Goal: Information Seeking & Learning: Learn about a topic

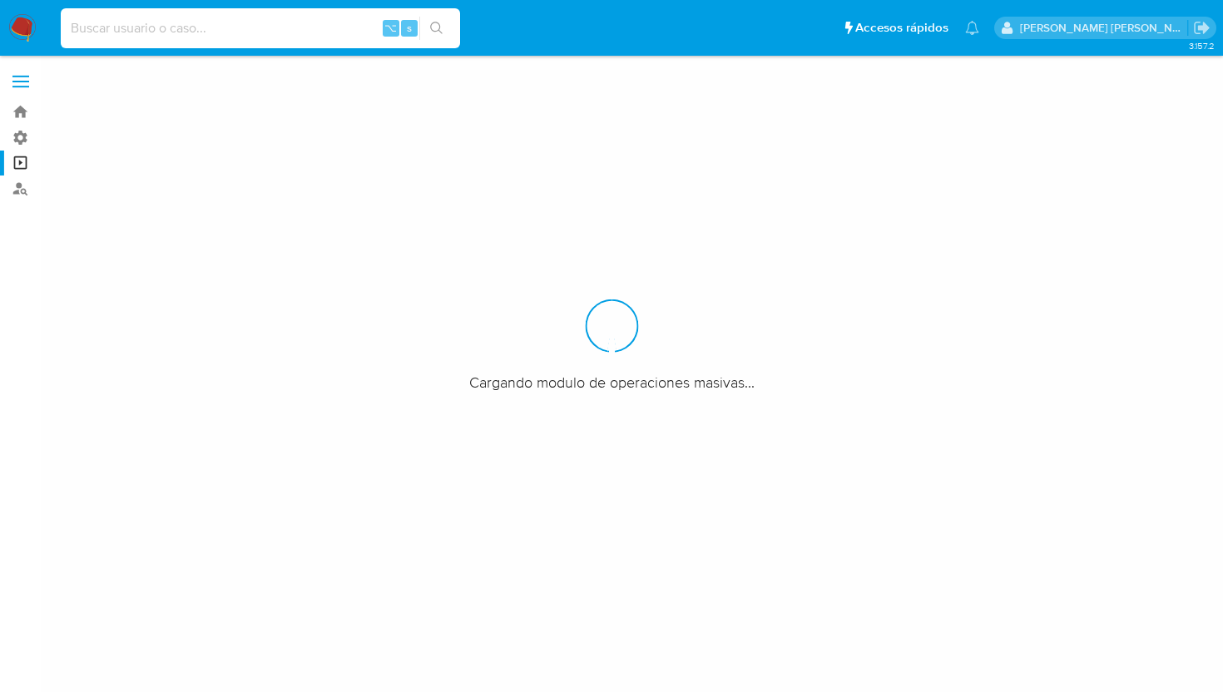
click at [268, 38] on input at bounding box center [260, 28] width 399 height 22
paste input "2061687298"
type input "2061687298"
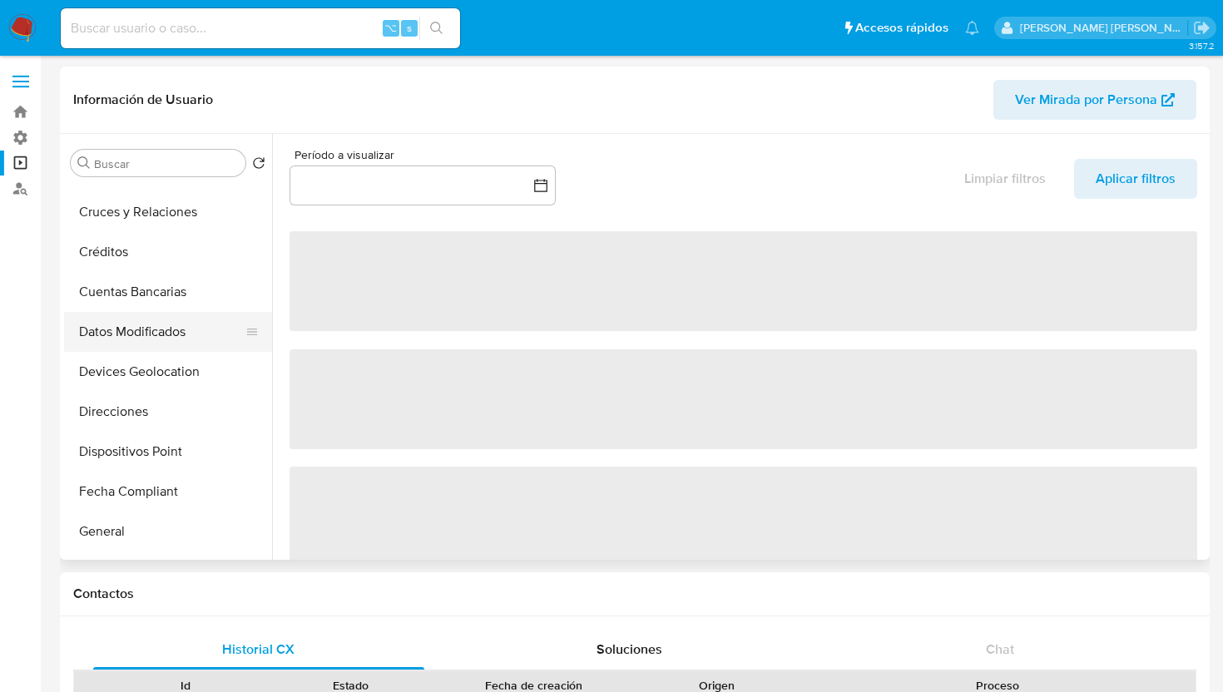
select select "10"
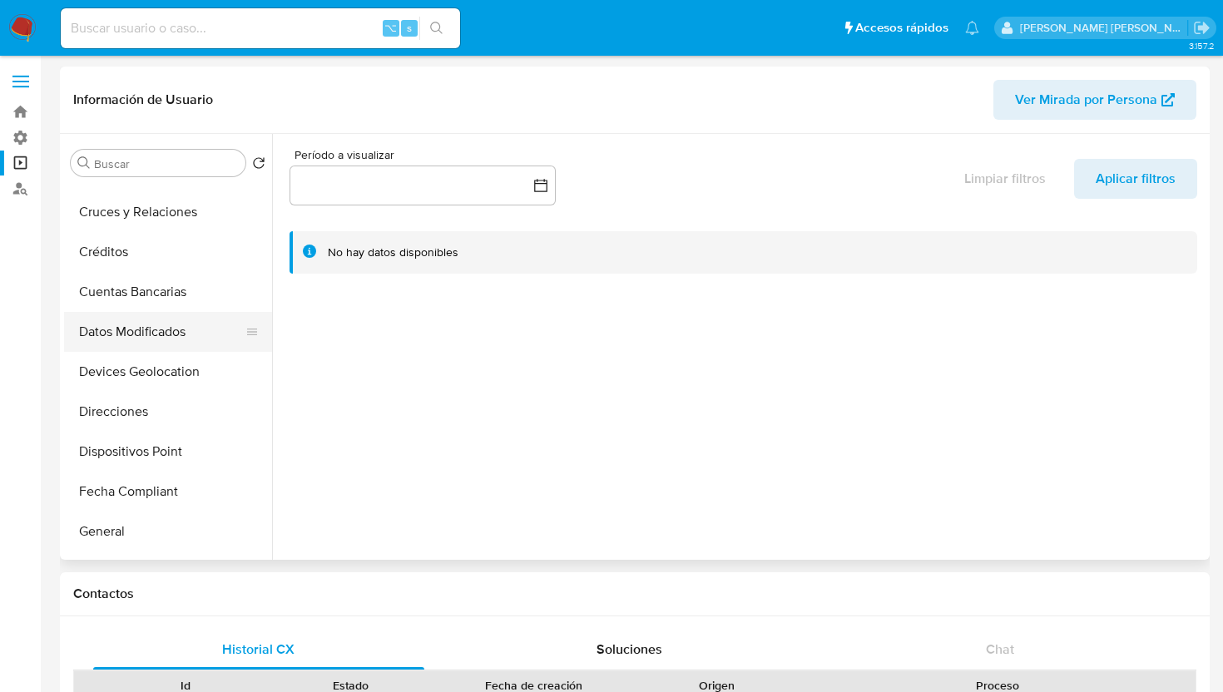
scroll to position [337, 0]
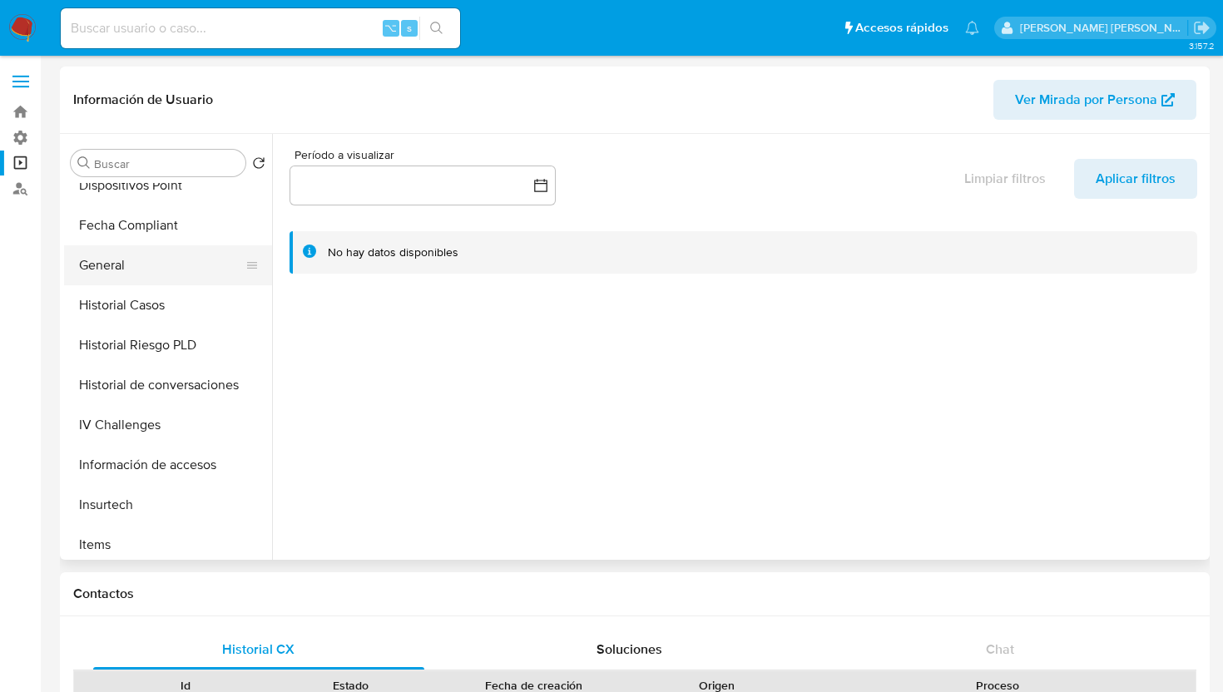
click at [120, 266] on button "General" at bounding box center [161, 265] width 195 height 40
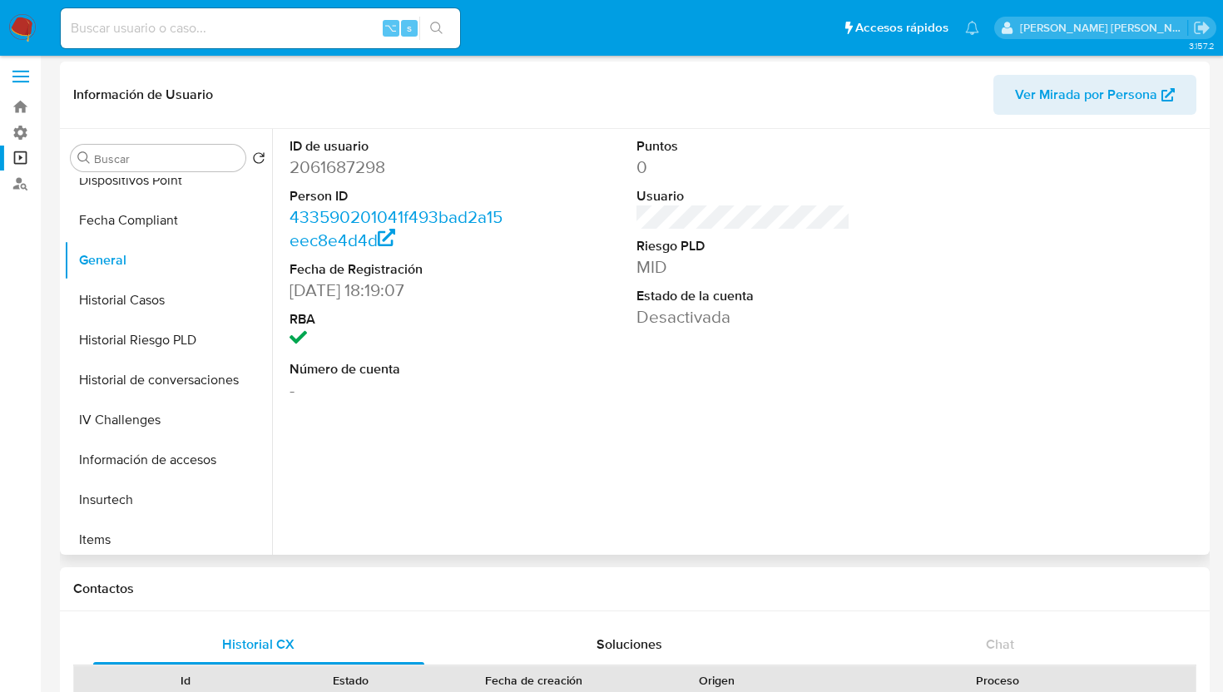
scroll to position [2, 0]
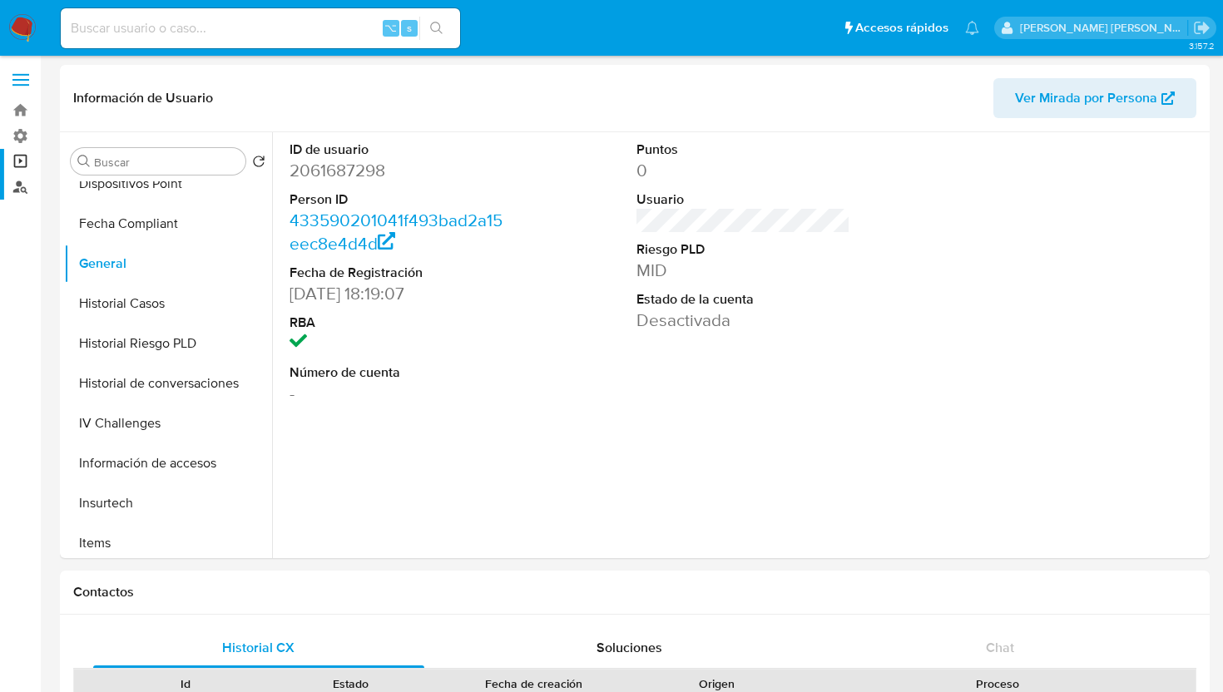
click at [18, 194] on link "Buscador de personas" at bounding box center [99, 187] width 198 height 26
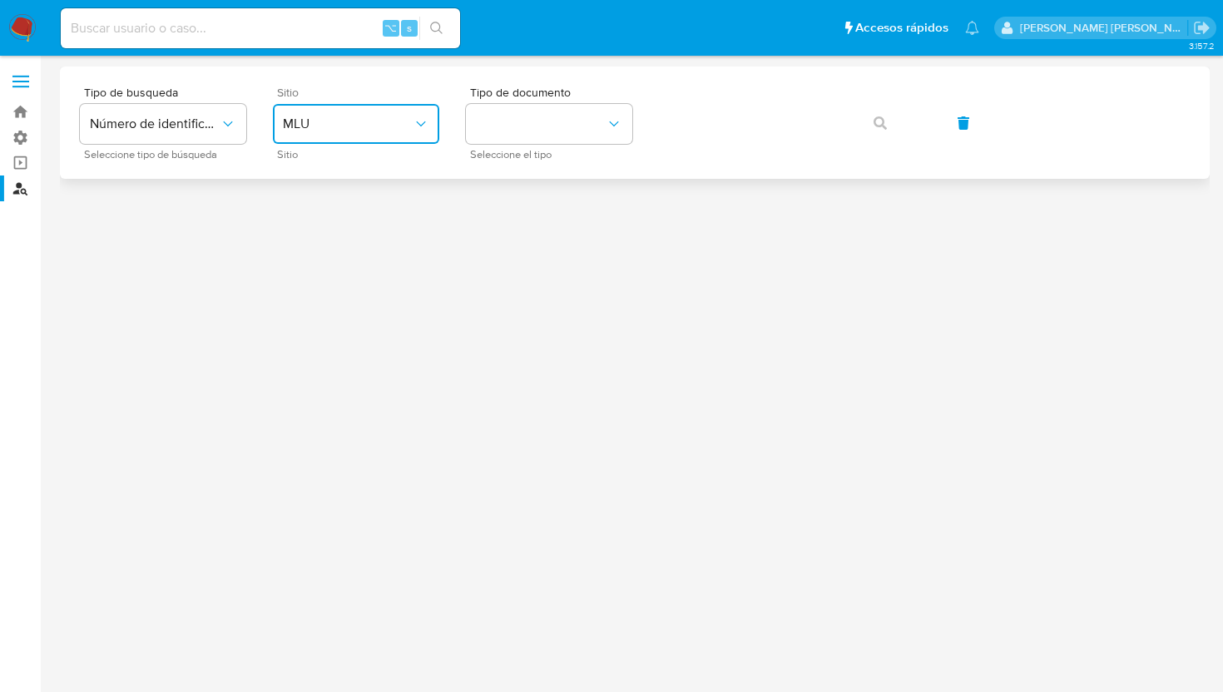
click at [413, 126] on icon "site_id" at bounding box center [421, 124] width 17 height 17
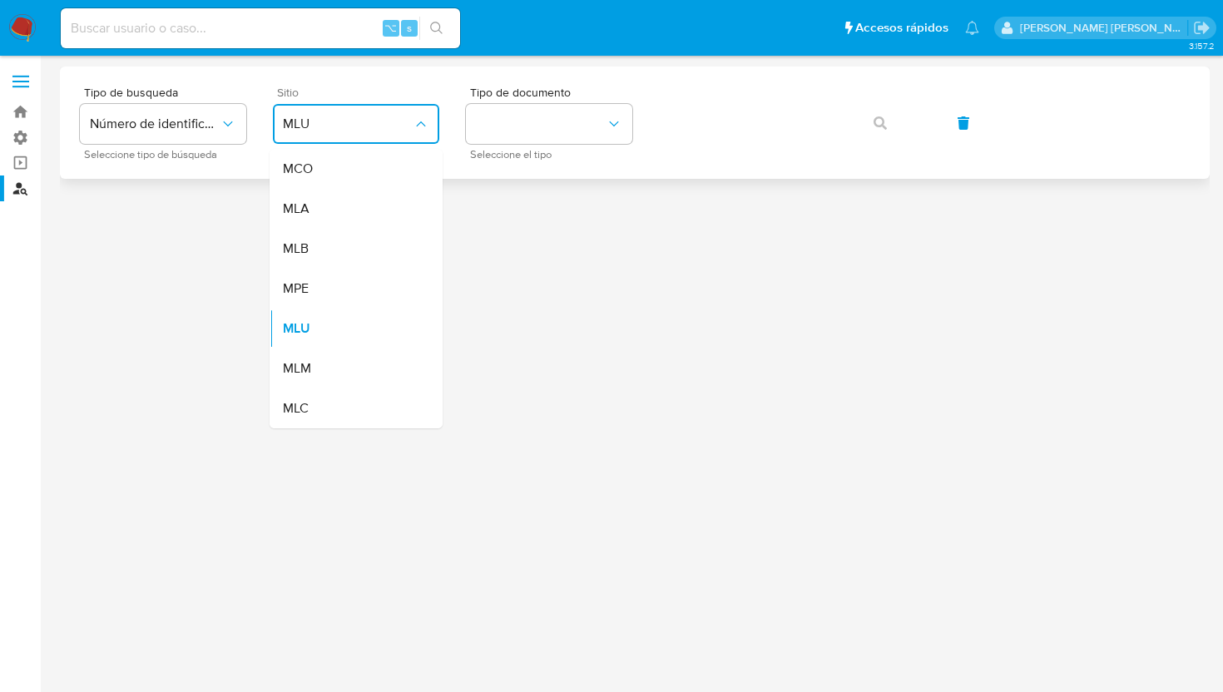
click at [413, 126] on icon "site_id" at bounding box center [421, 124] width 17 height 17
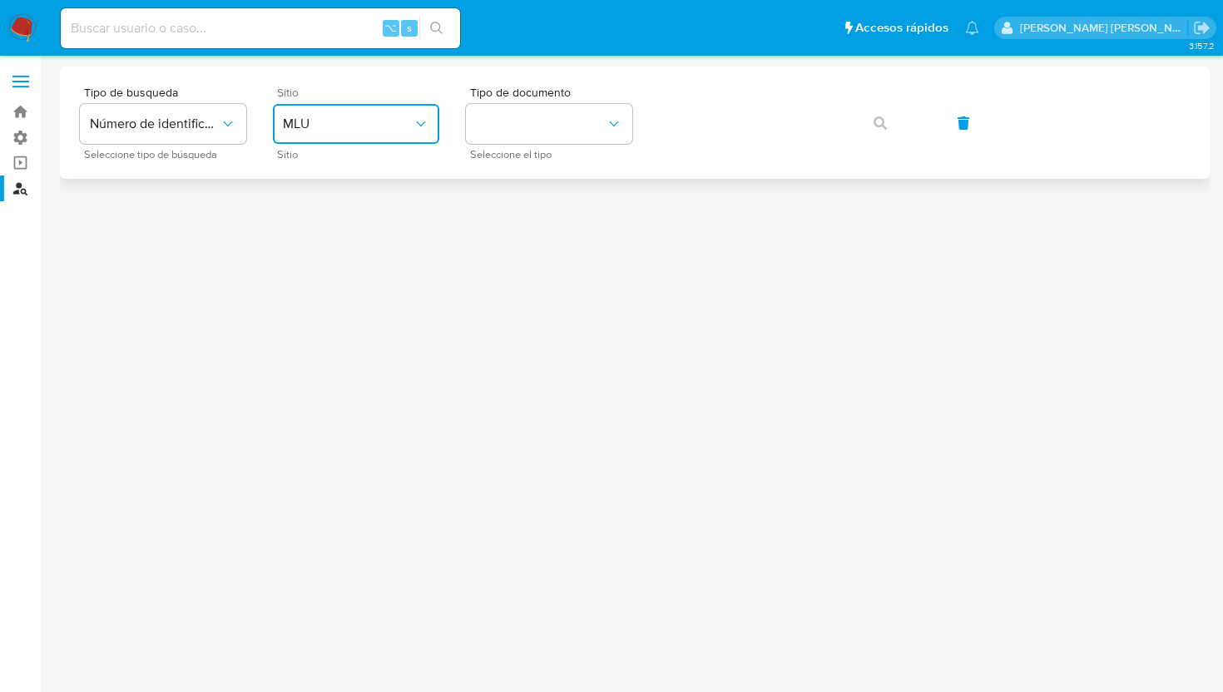
click at [420, 118] on icon "site_id" at bounding box center [421, 124] width 17 height 17
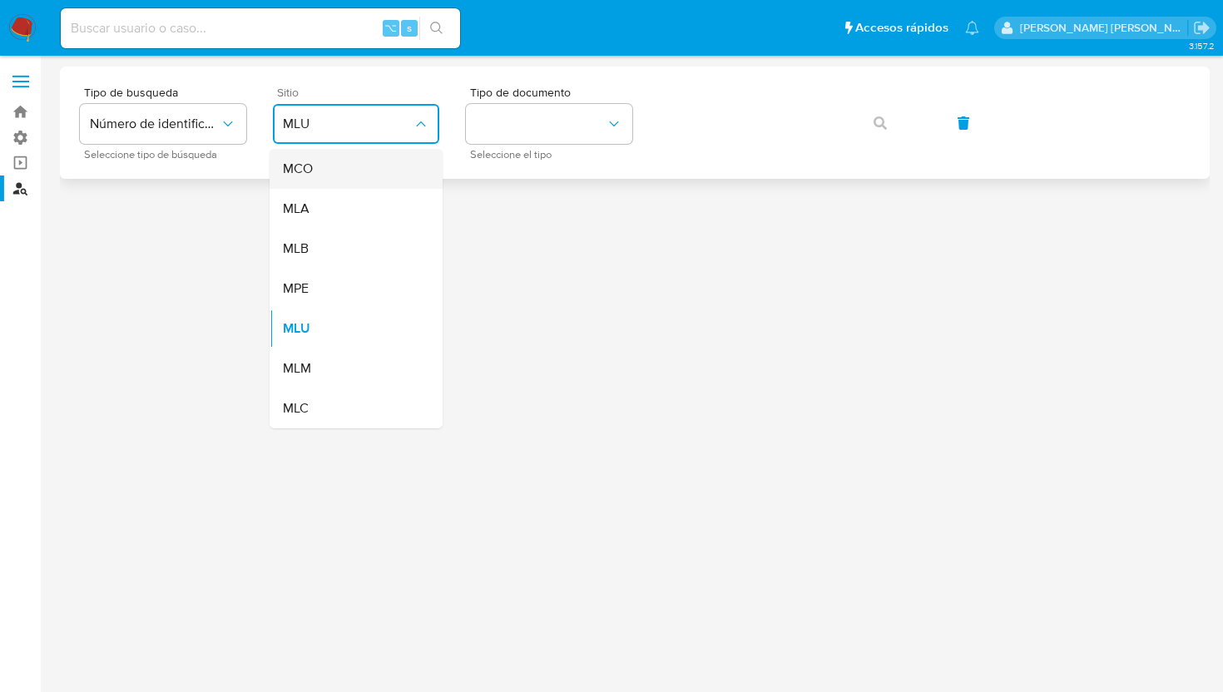
click at [378, 161] on div "MCO" at bounding box center [351, 169] width 136 height 40
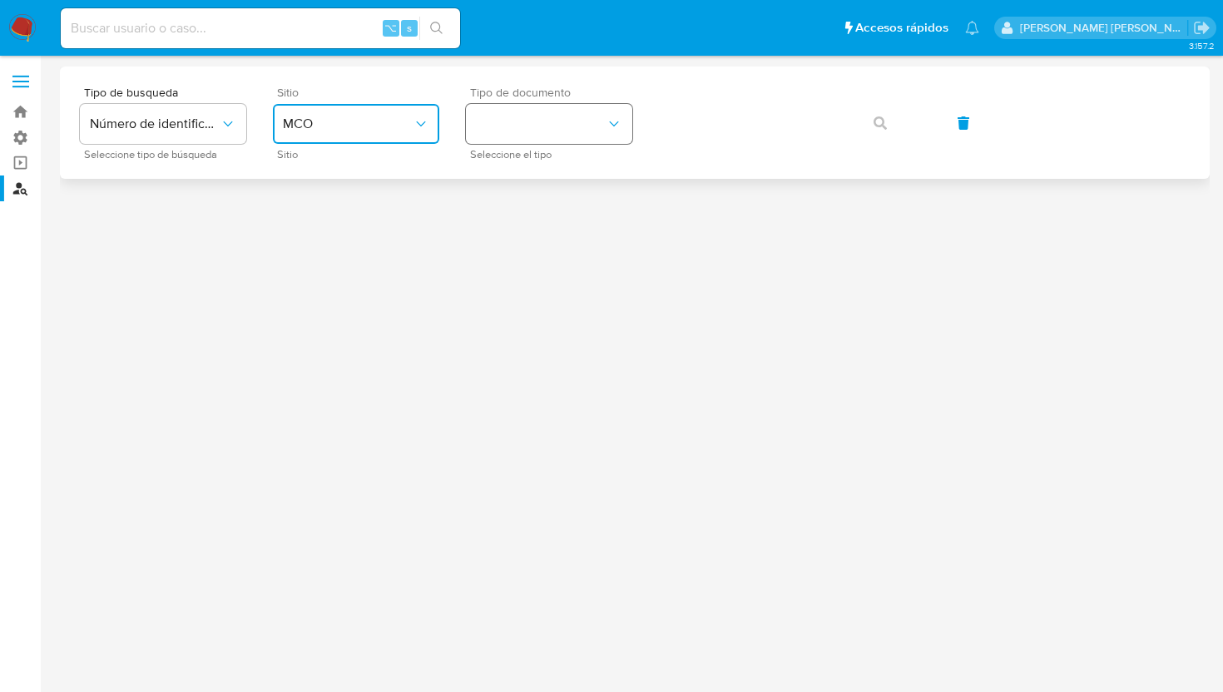
click at [626, 122] on button "identificationType" at bounding box center [549, 124] width 166 height 40
click at [225, 108] on button "Número de identificación" at bounding box center [163, 124] width 166 height 40
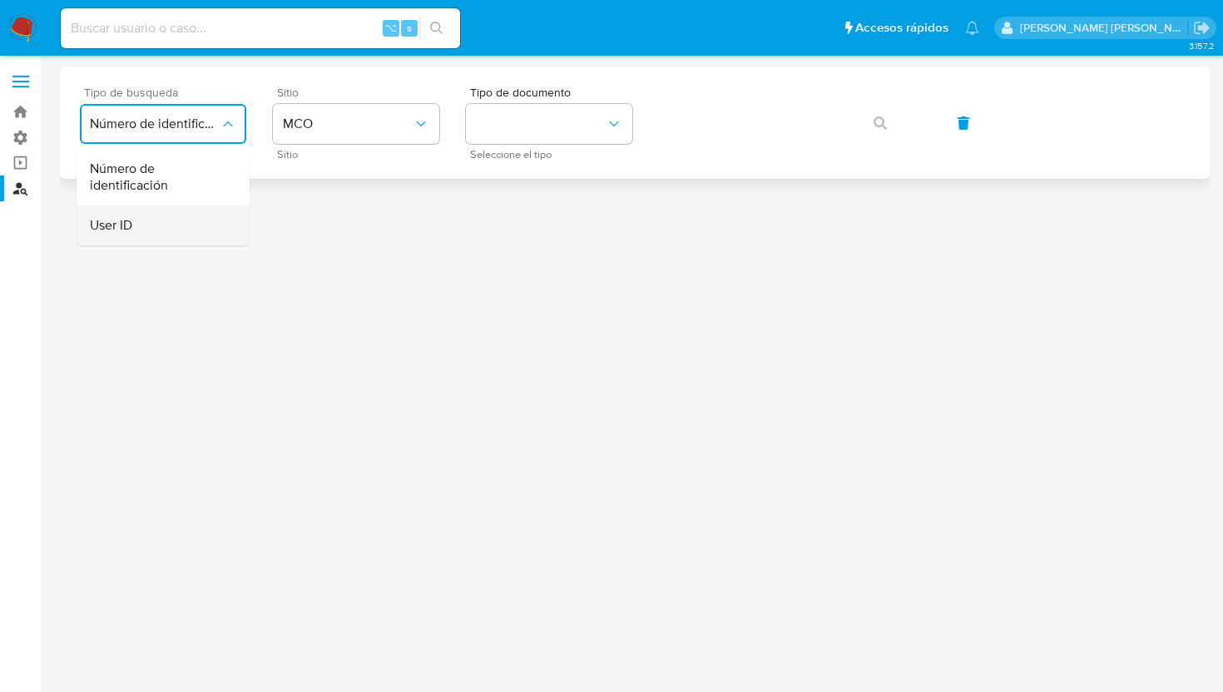
click at [149, 226] on div "User ID" at bounding box center [158, 225] width 136 height 40
click at [880, 123] on icon "button" at bounding box center [879, 122] width 13 height 13
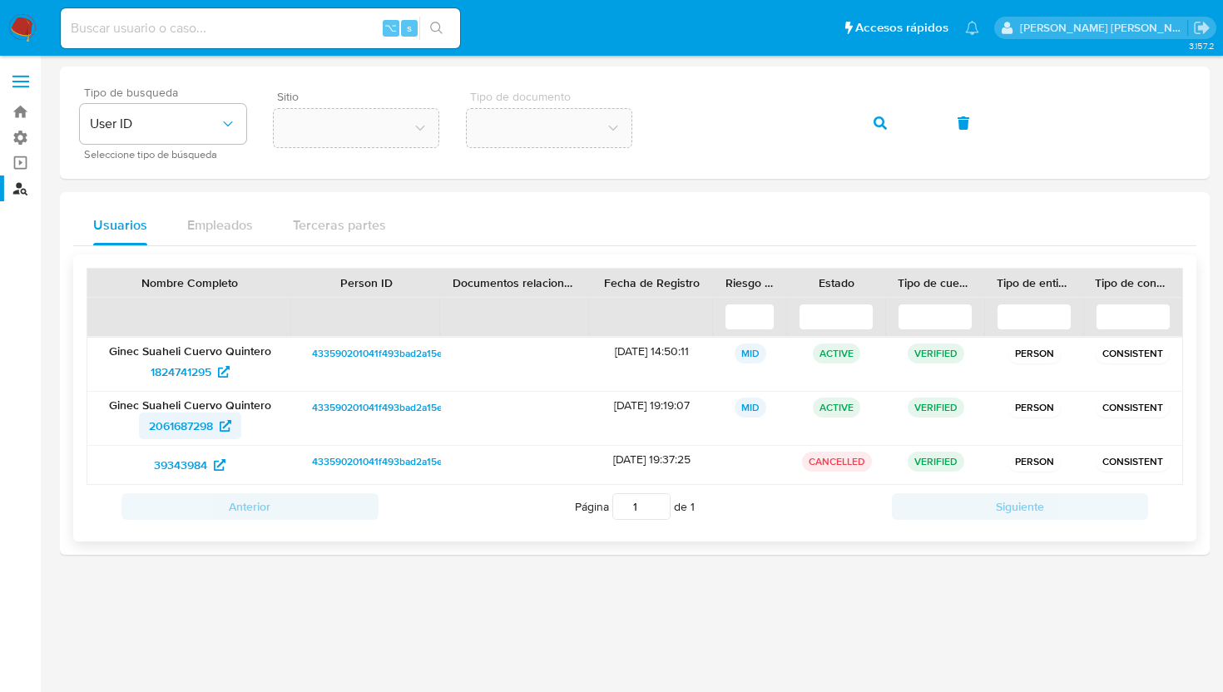
click at [228, 431] on icon at bounding box center [226, 426] width 12 height 12
click at [216, 461] on icon at bounding box center [220, 465] width 12 height 12
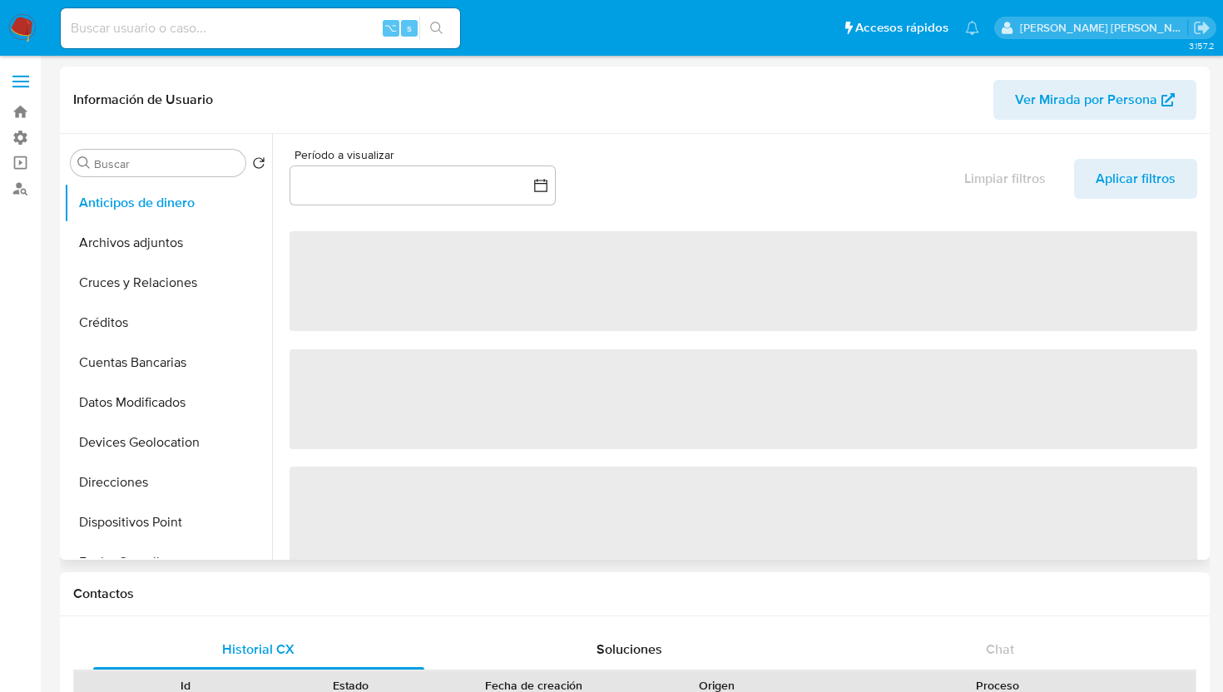
select select "10"
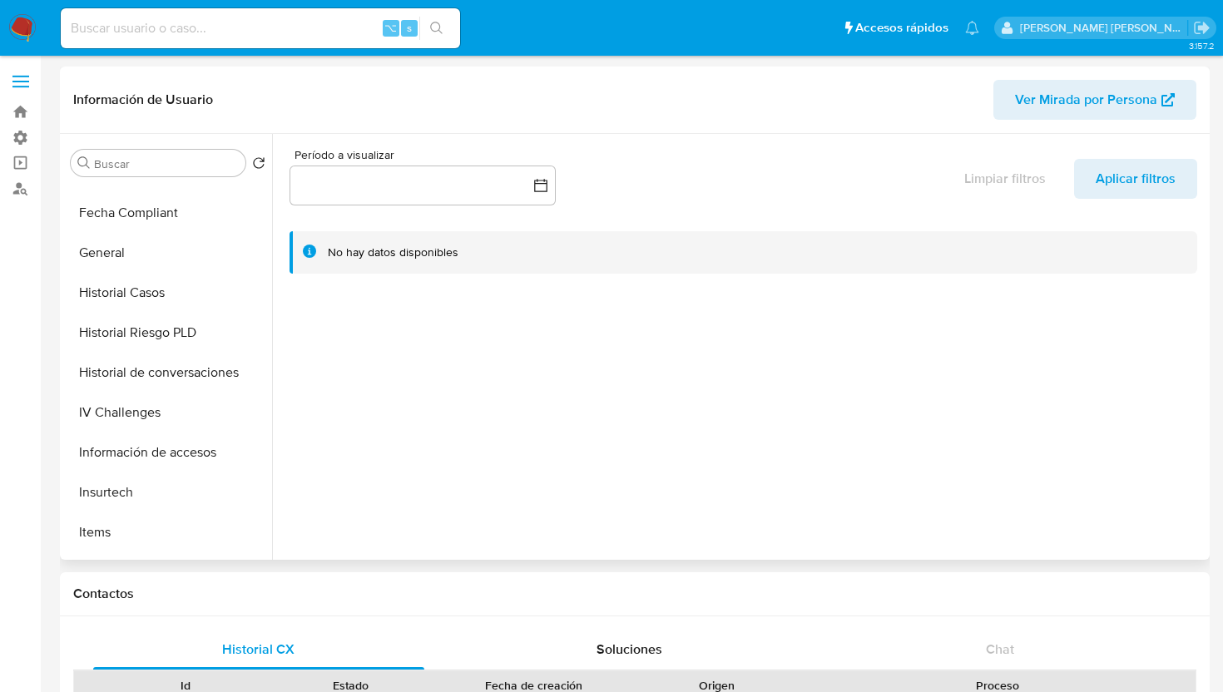
scroll to position [361, 0]
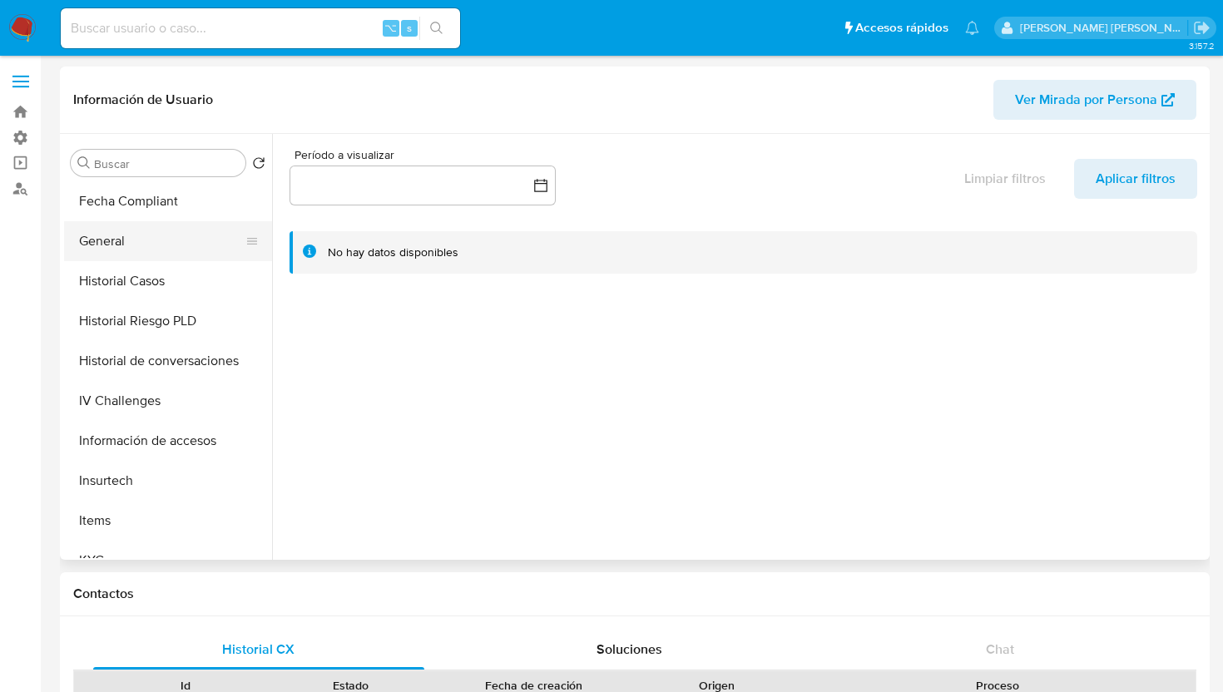
click at [134, 245] on button "General" at bounding box center [161, 241] width 195 height 40
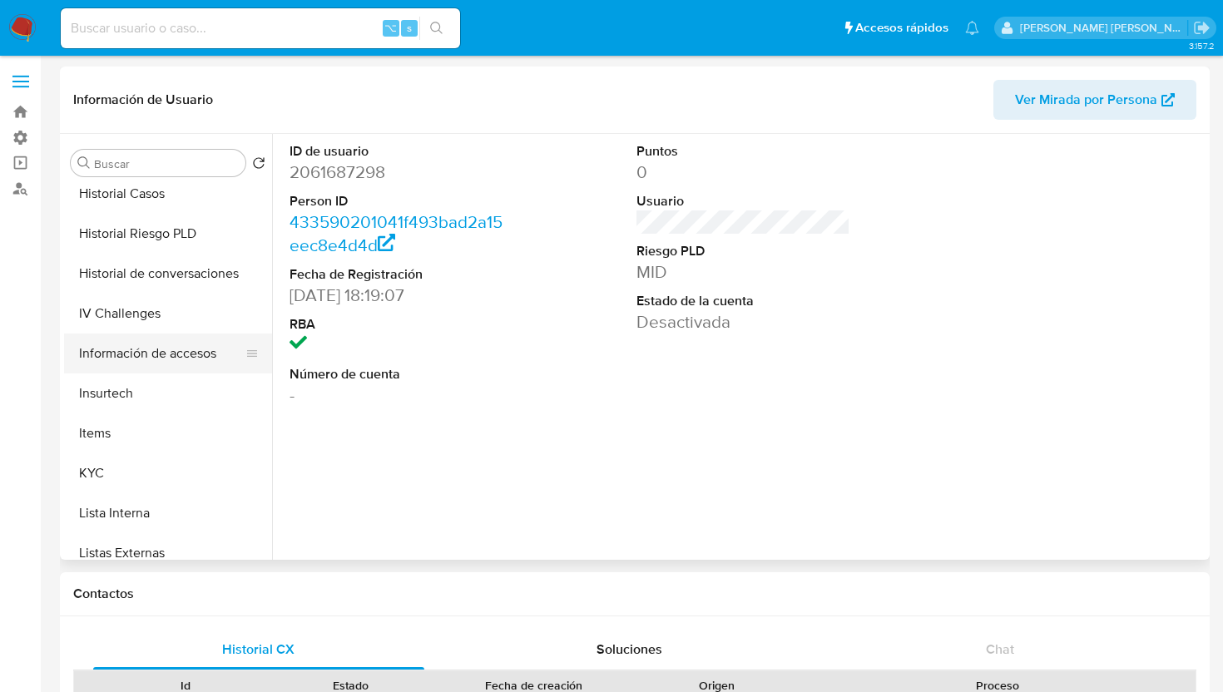
scroll to position [583, 0]
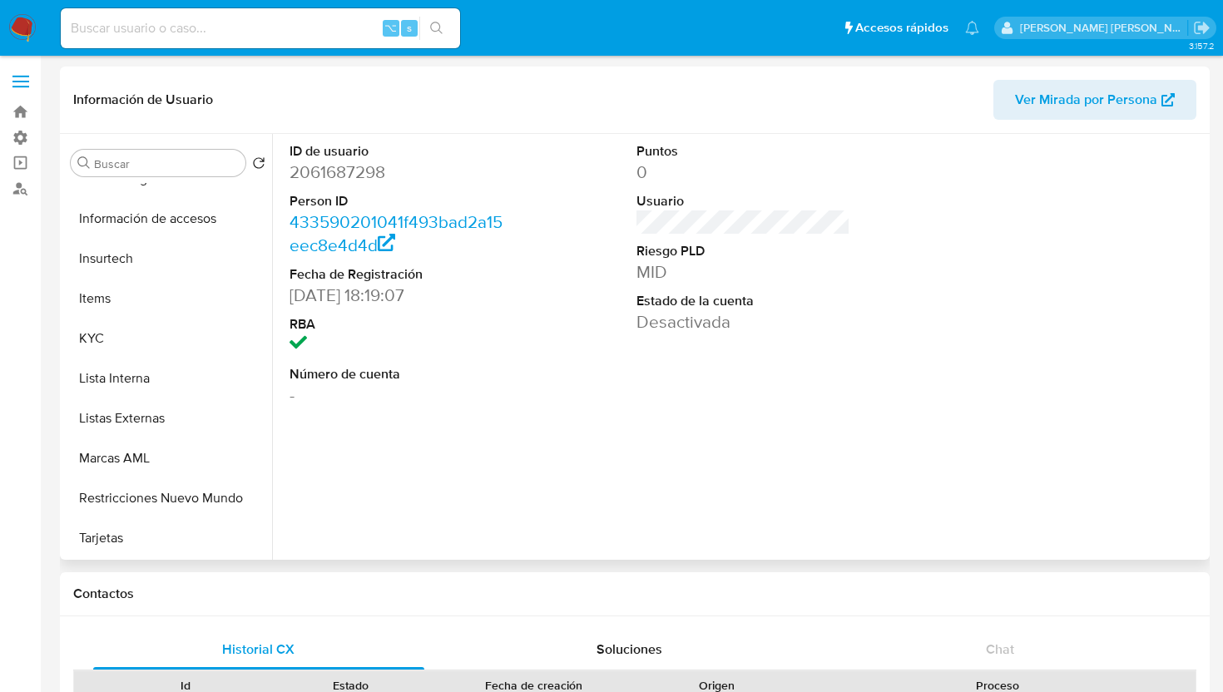
click at [1164, 102] on icon "button" at bounding box center [1167, 99] width 13 height 13
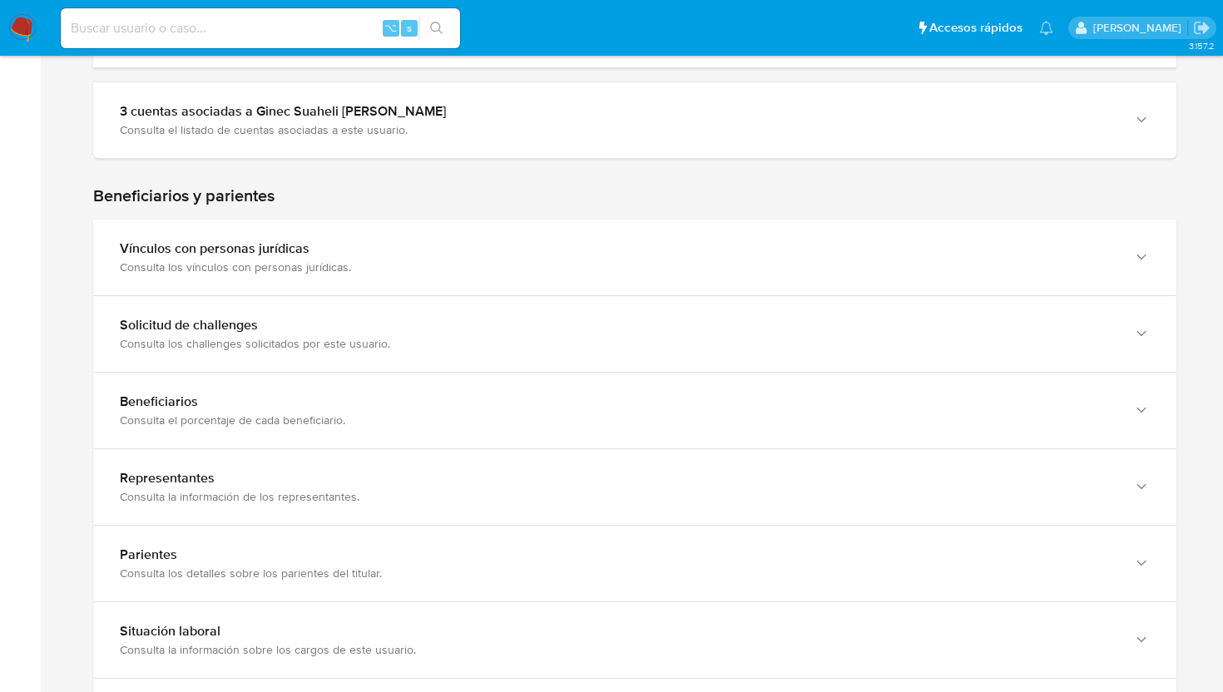
scroll to position [904, 0]
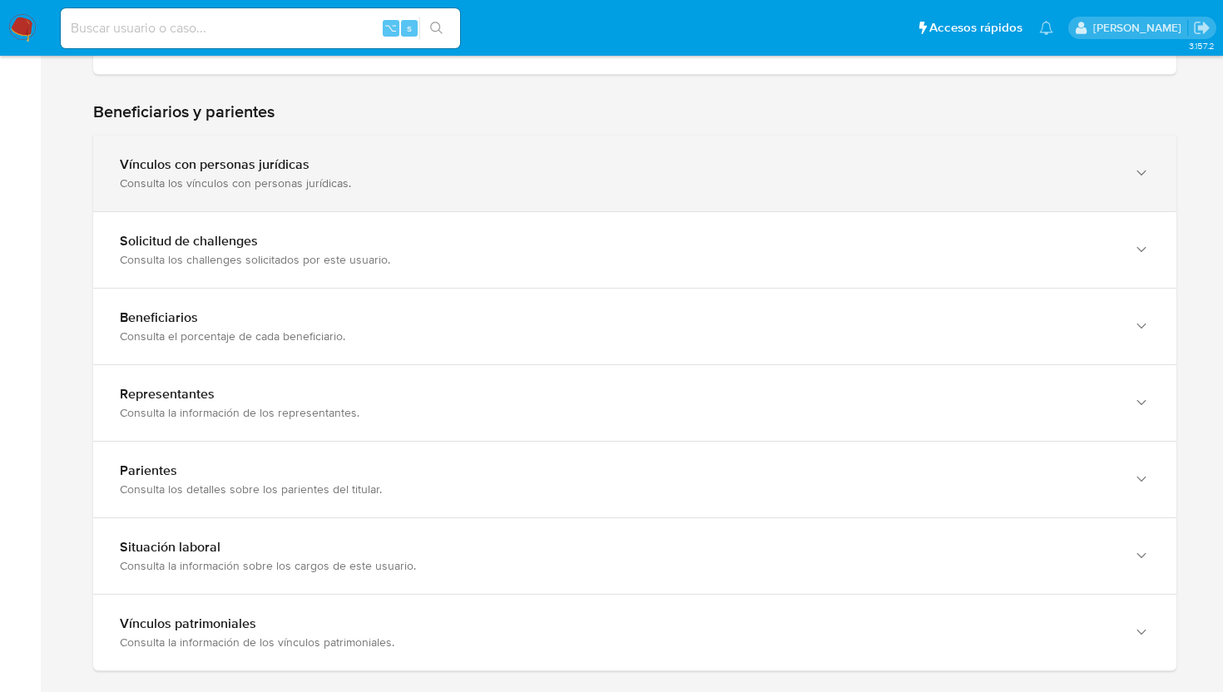
click at [1116, 173] on div "Vínculos con personas jurídicas Consulta los vínculos con personas jurídicas." at bounding box center [618, 173] width 997 height 34
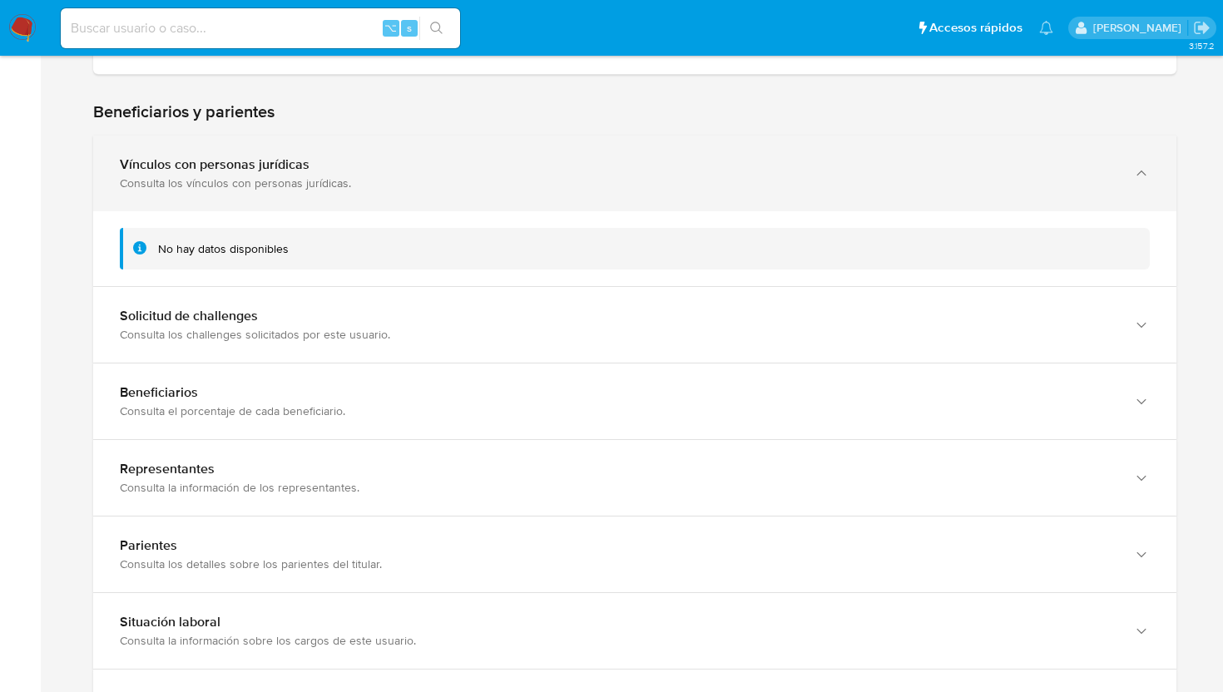
click at [1116, 173] on div "Vínculos con personas jurídicas Consulta los vínculos con personas jurídicas." at bounding box center [618, 173] width 997 height 34
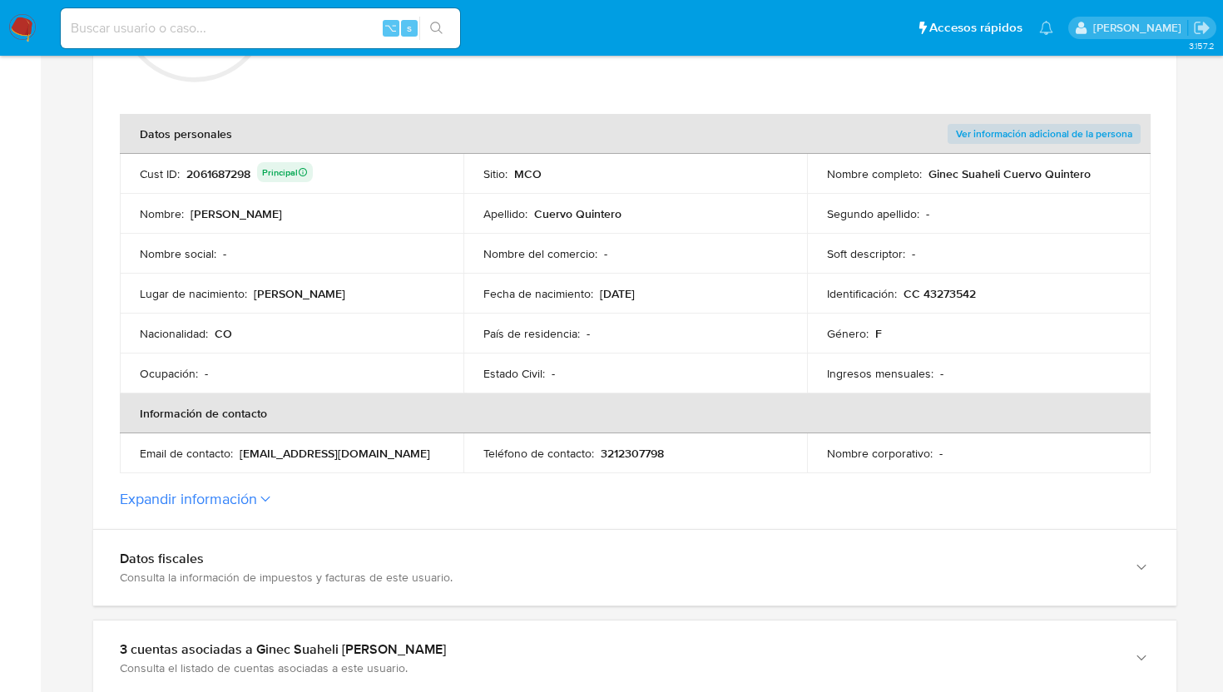
scroll to position [290, 0]
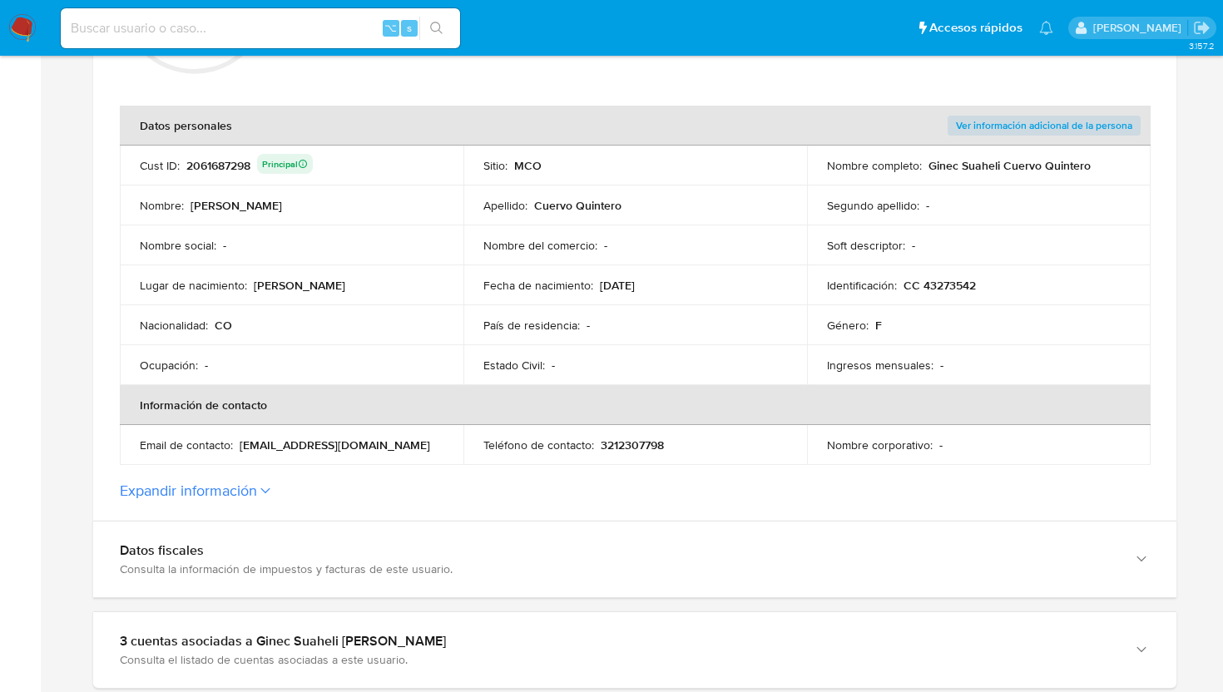
click at [275, 493] on label "Expandir información" at bounding box center [635, 491] width 1030 height 18
click at [257, 493] on button "Expandir información" at bounding box center [188, 491] width 137 height 18
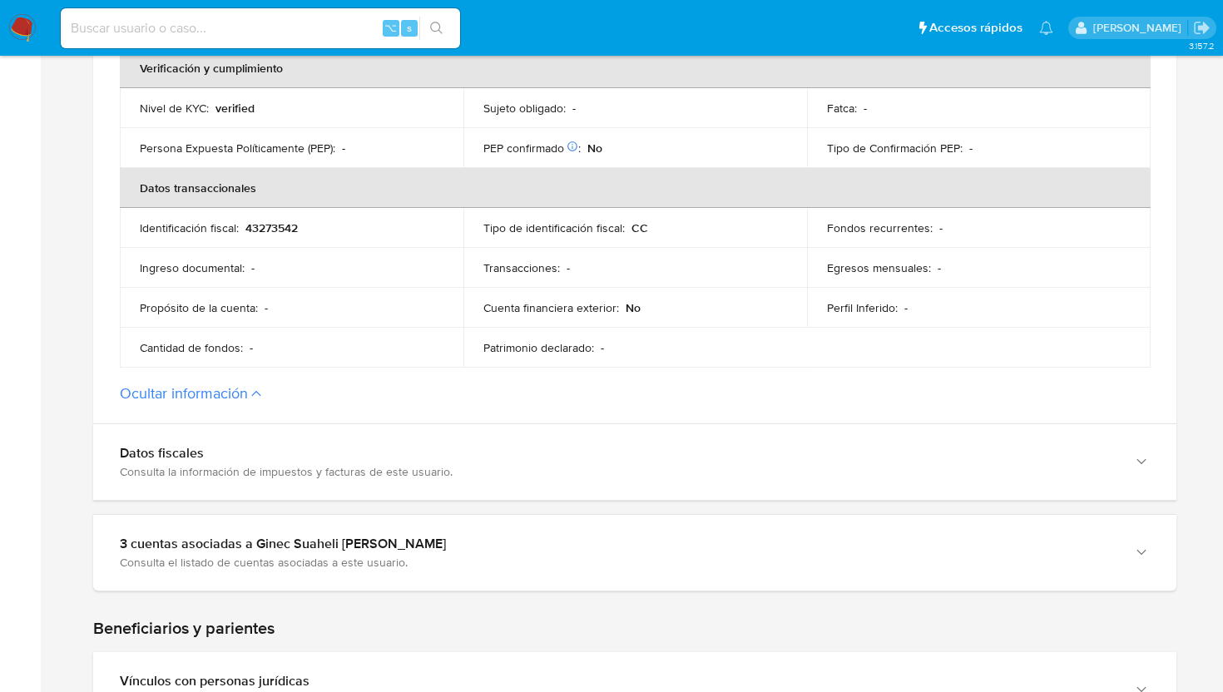
scroll to position [936, 0]
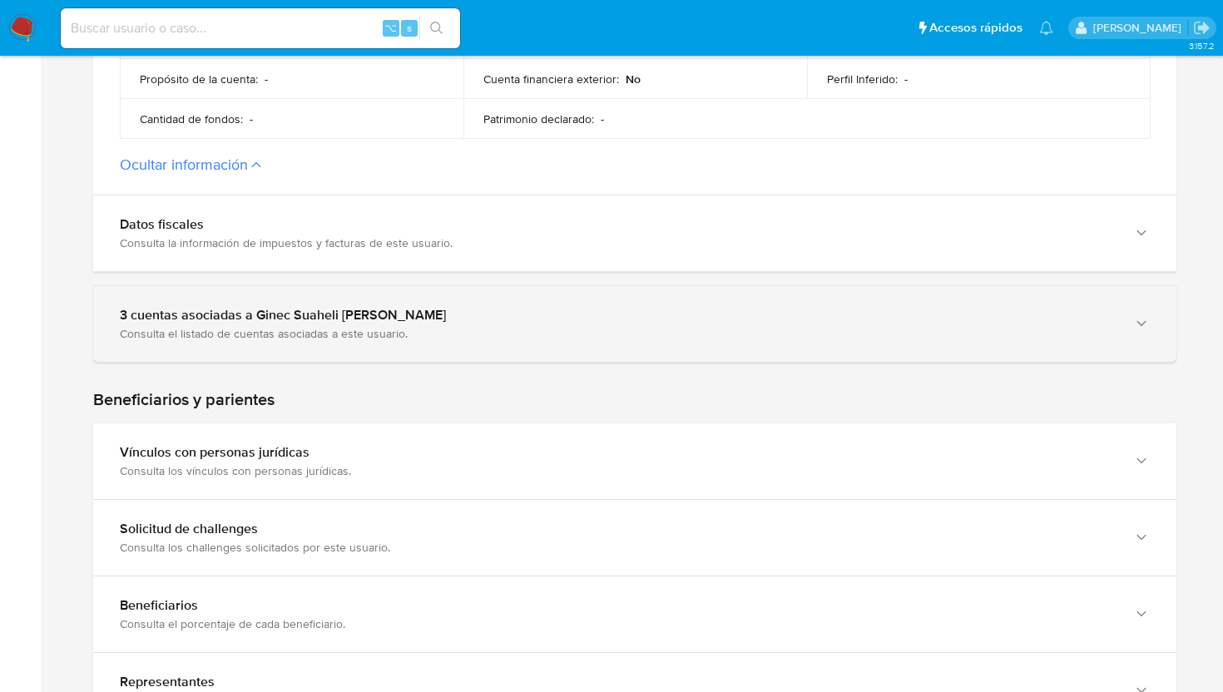
click at [546, 341] on div "3 cuentas asociadas a Ginec Suaheli [PERSON_NAME] Consulta el listado de cuenta…" at bounding box center [634, 324] width 1083 height 76
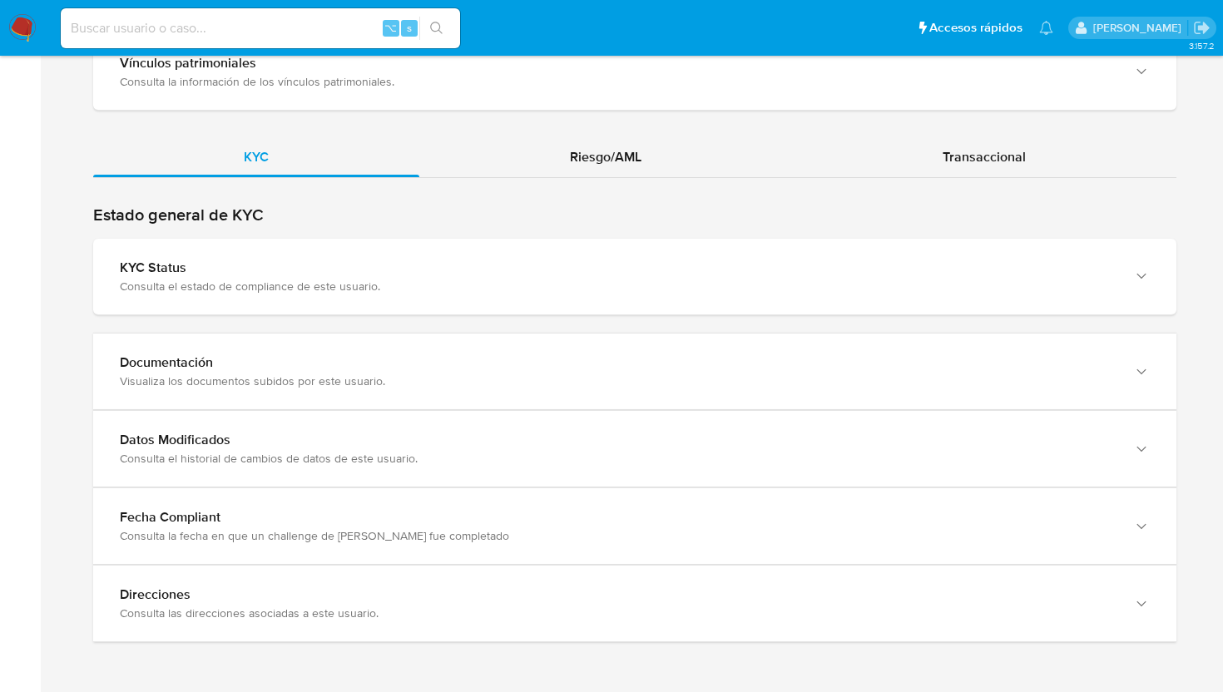
scroll to position [2070, 0]
click at [552, 154] on div "Riesgo/AML" at bounding box center [605, 157] width 373 height 40
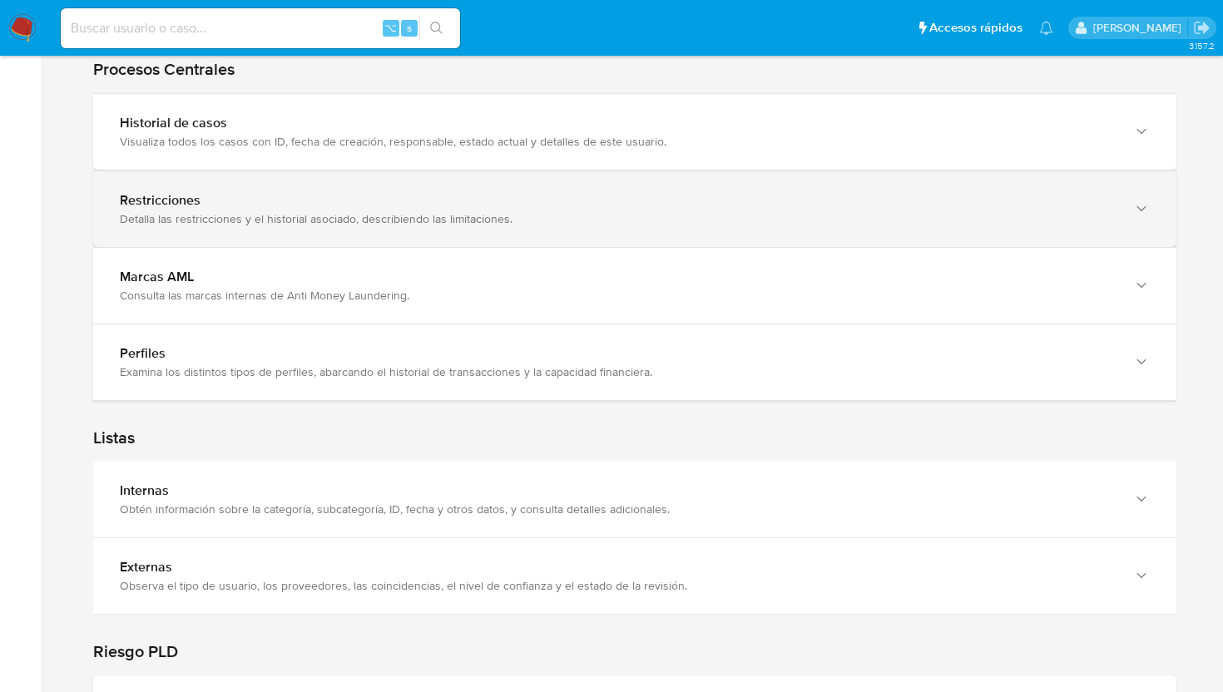
scroll to position [2214, 0]
click at [933, 203] on div "Restricciones" at bounding box center [618, 202] width 997 height 17
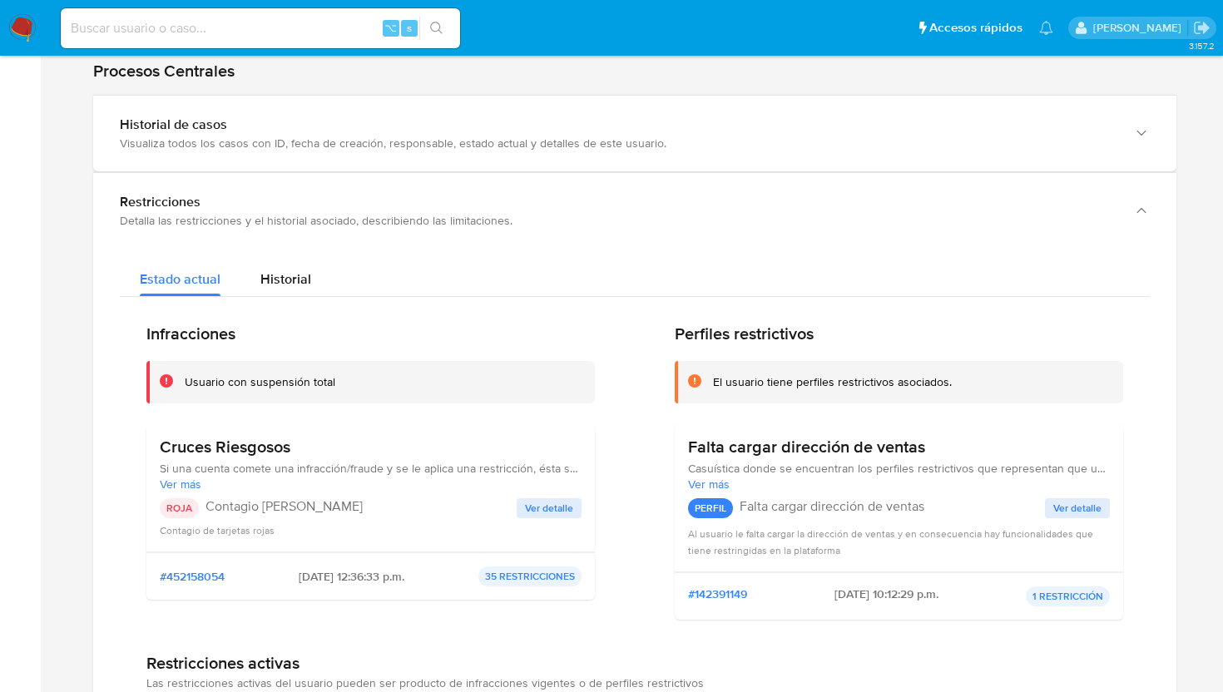
click at [548, 581] on p "35 RESTRICCIONES" at bounding box center [529, 577] width 103 height 20
click at [538, 517] on span "Ver detalle" at bounding box center [549, 508] width 48 height 17
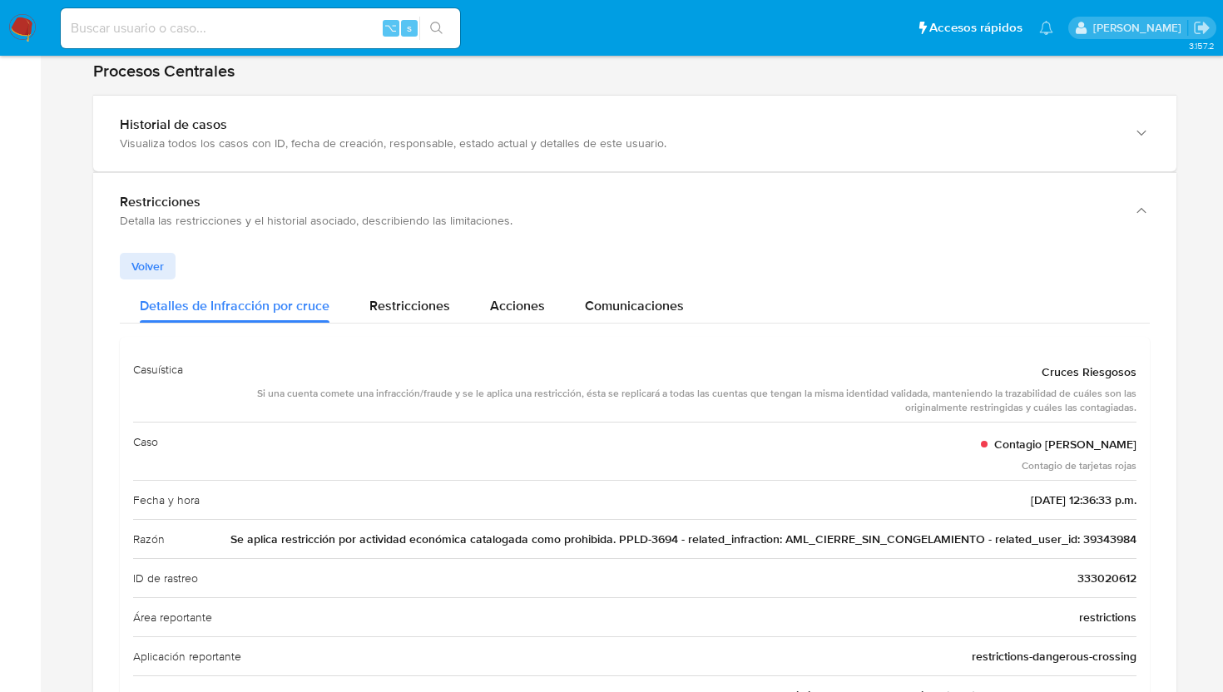
drag, startPoint x: 1143, startPoint y: 470, endPoint x: 913, endPoint y: 469, distance: 230.4
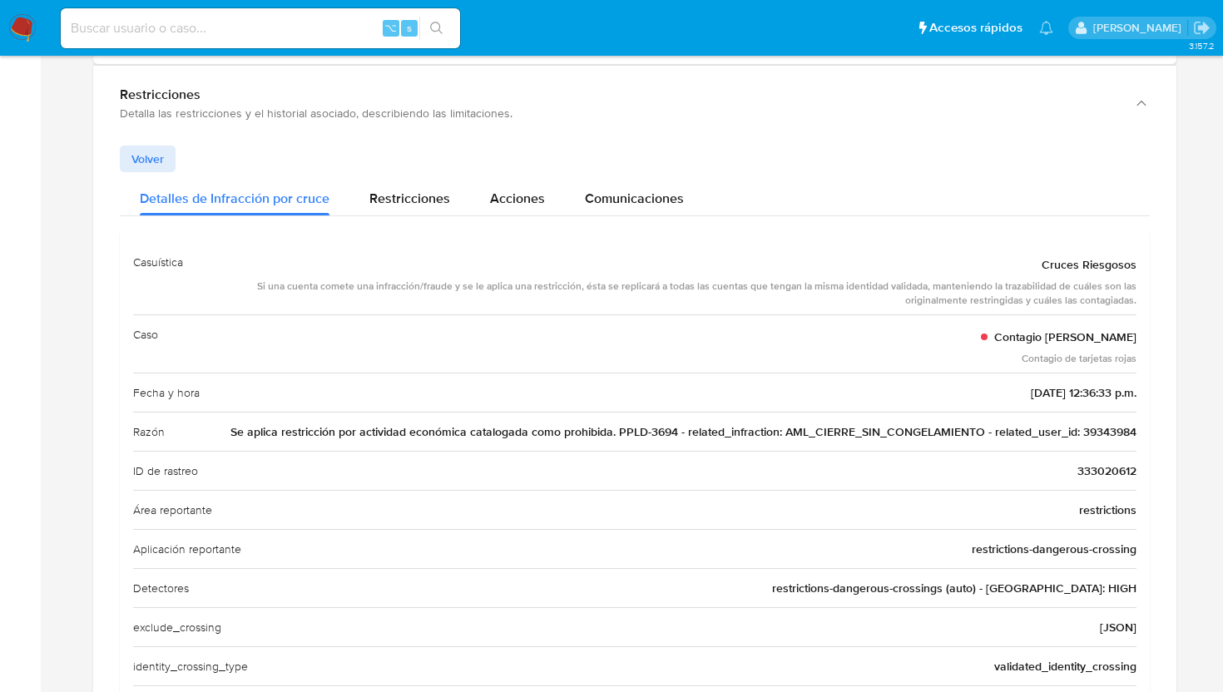
scroll to position [2161, 0]
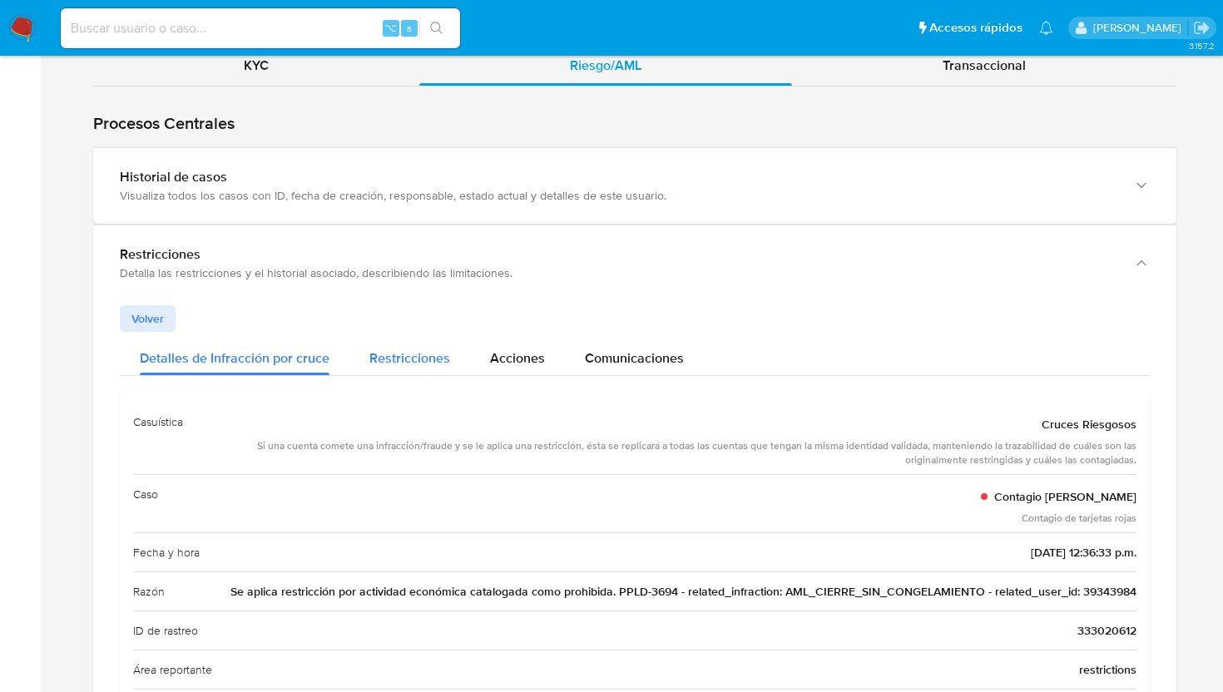
click at [389, 357] on span "Restricciones" at bounding box center [409, 358] width 81 height 19
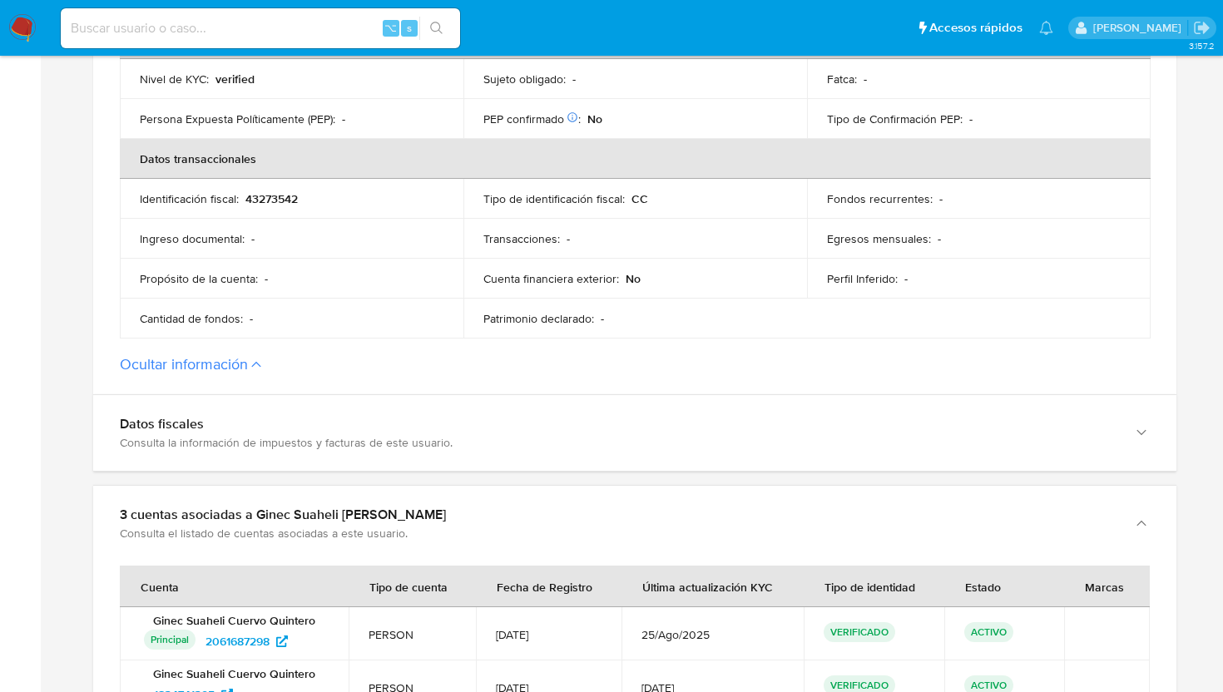
scroll to position [0, 0]
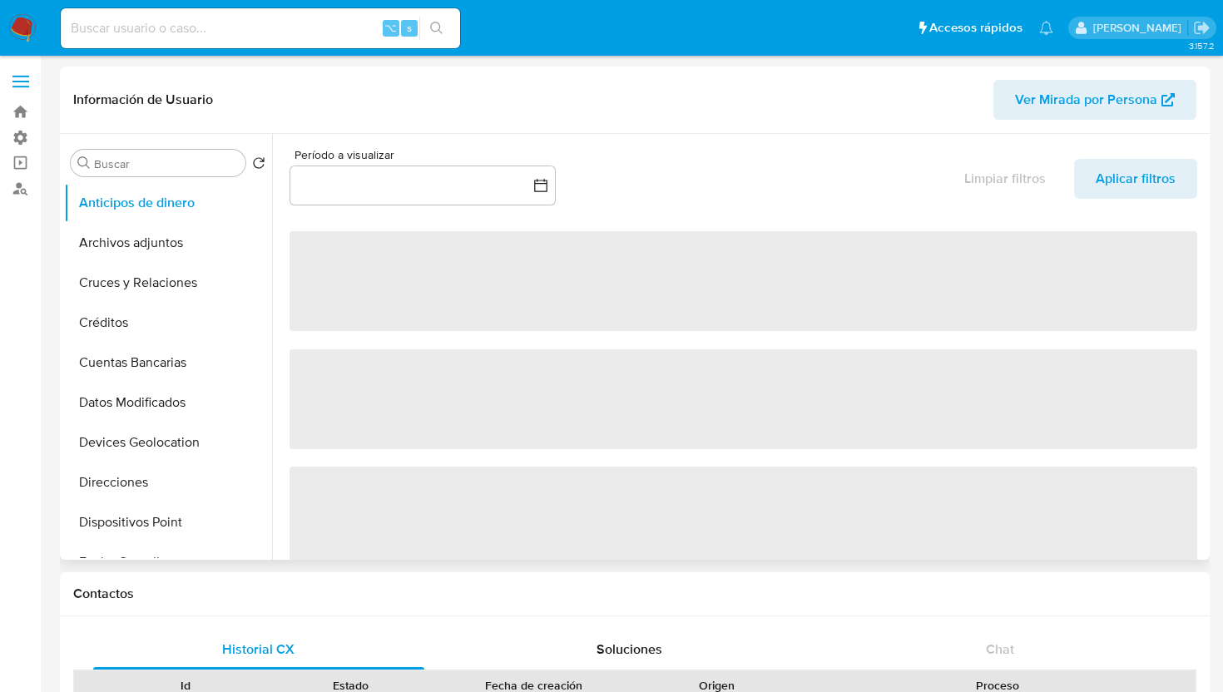
select select "10"
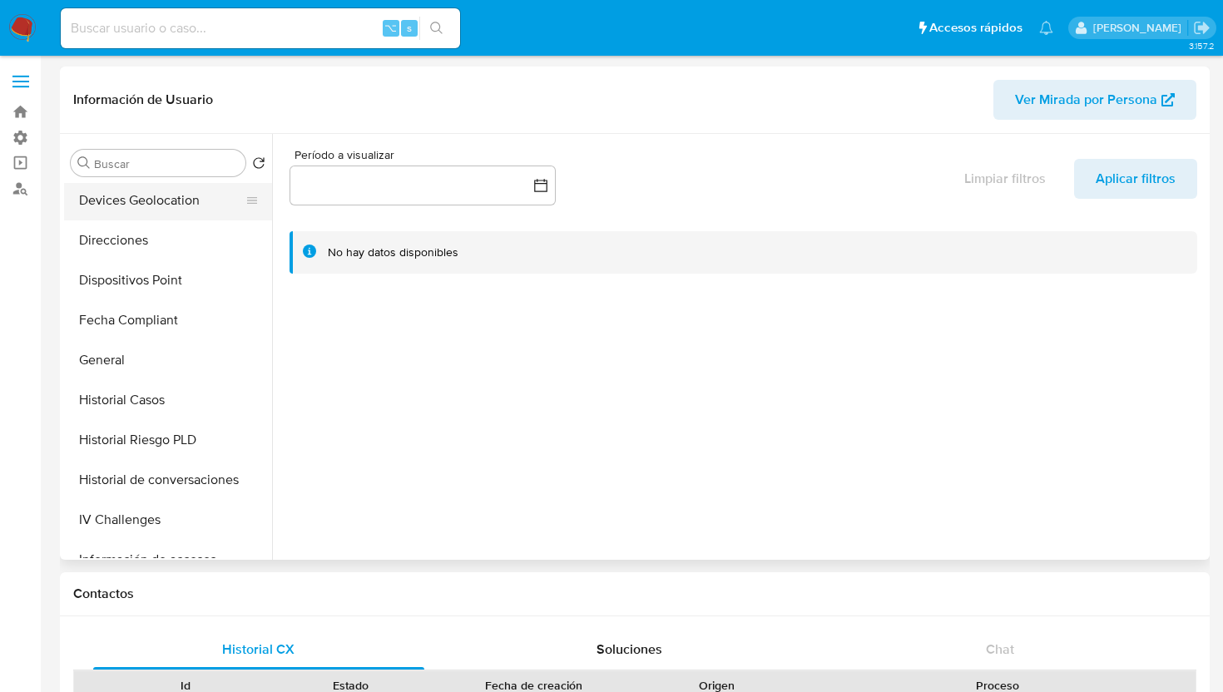
scroll to position [319, 0]
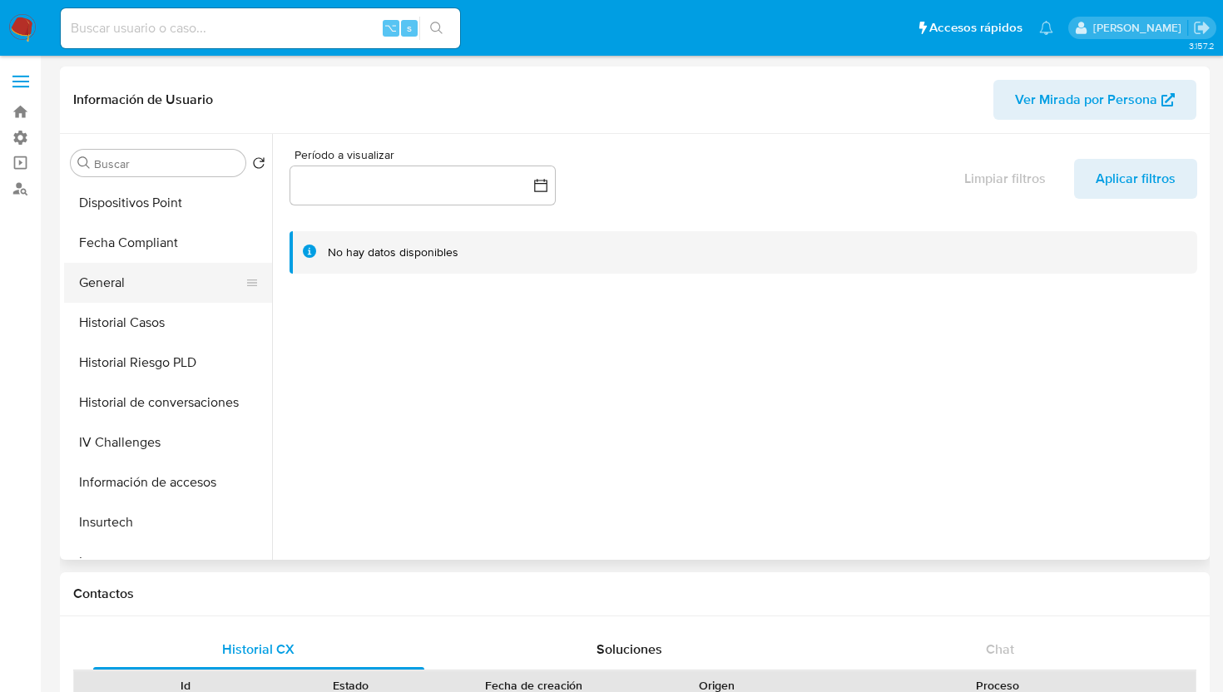
click at [131, 285] on button "General" at bounding box center [161, 283] width 195 height 40
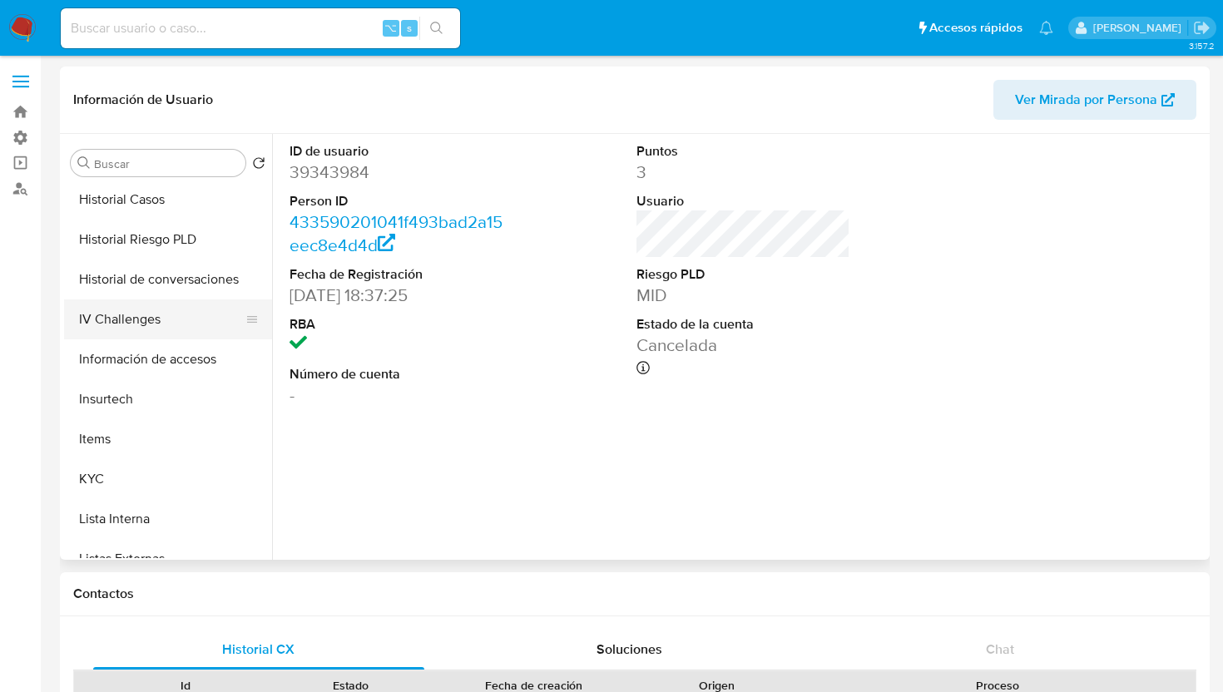
scroll to position [443, 0]
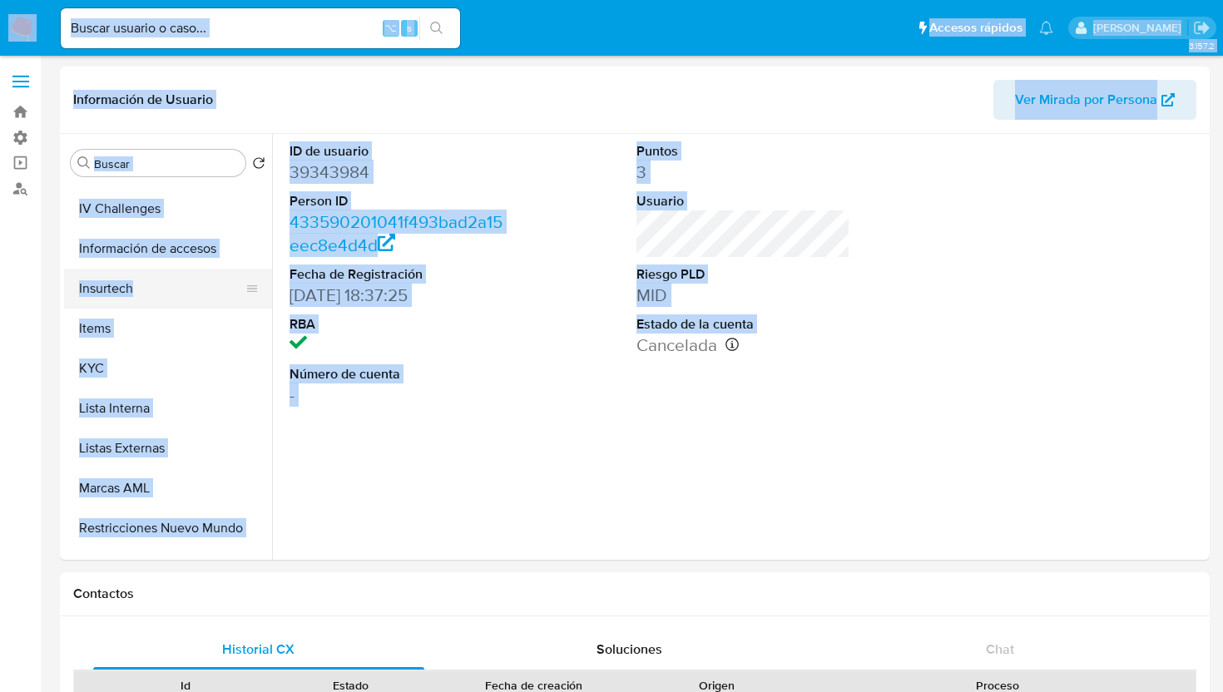
scroll to position [623, 0]
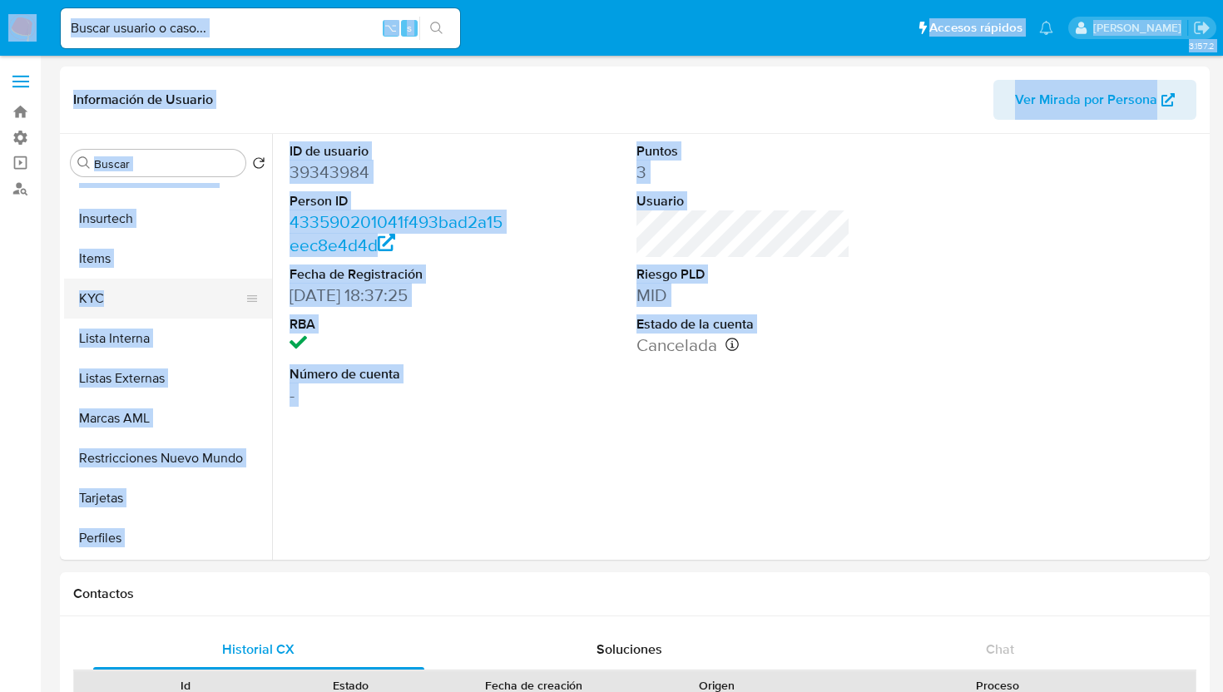
click at [163, 302] on button "KYC" at bounding box center [161, 299] width 195 height 40
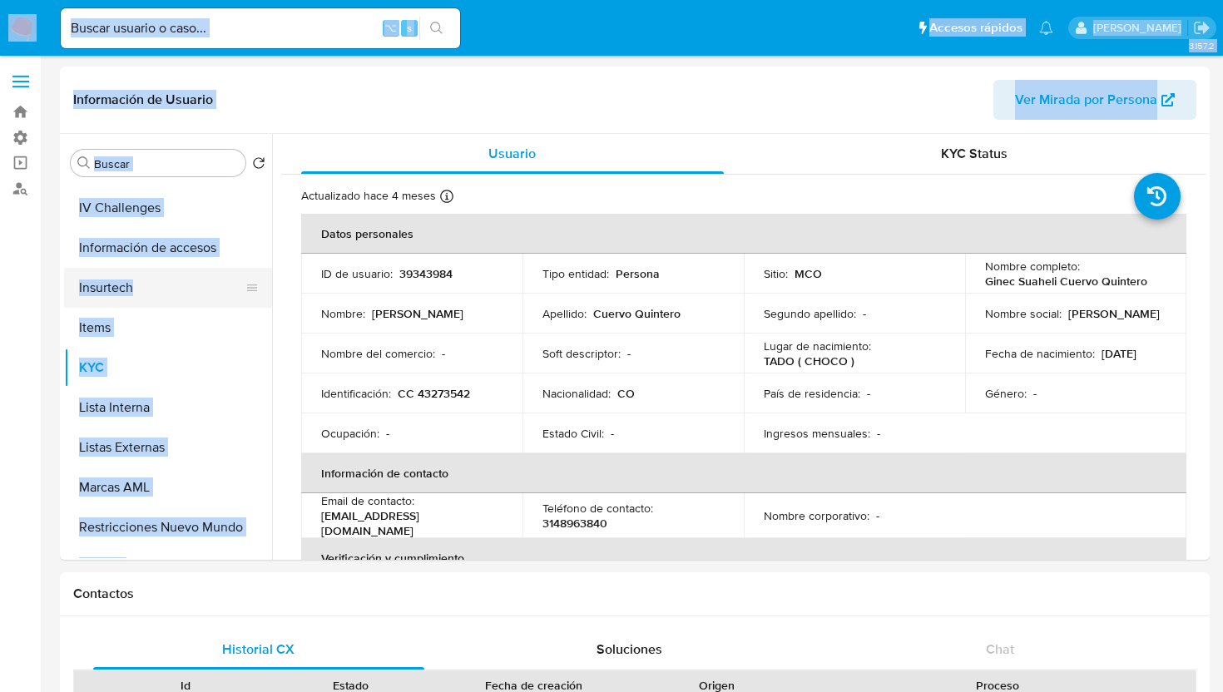
scroll to position [536, 0]
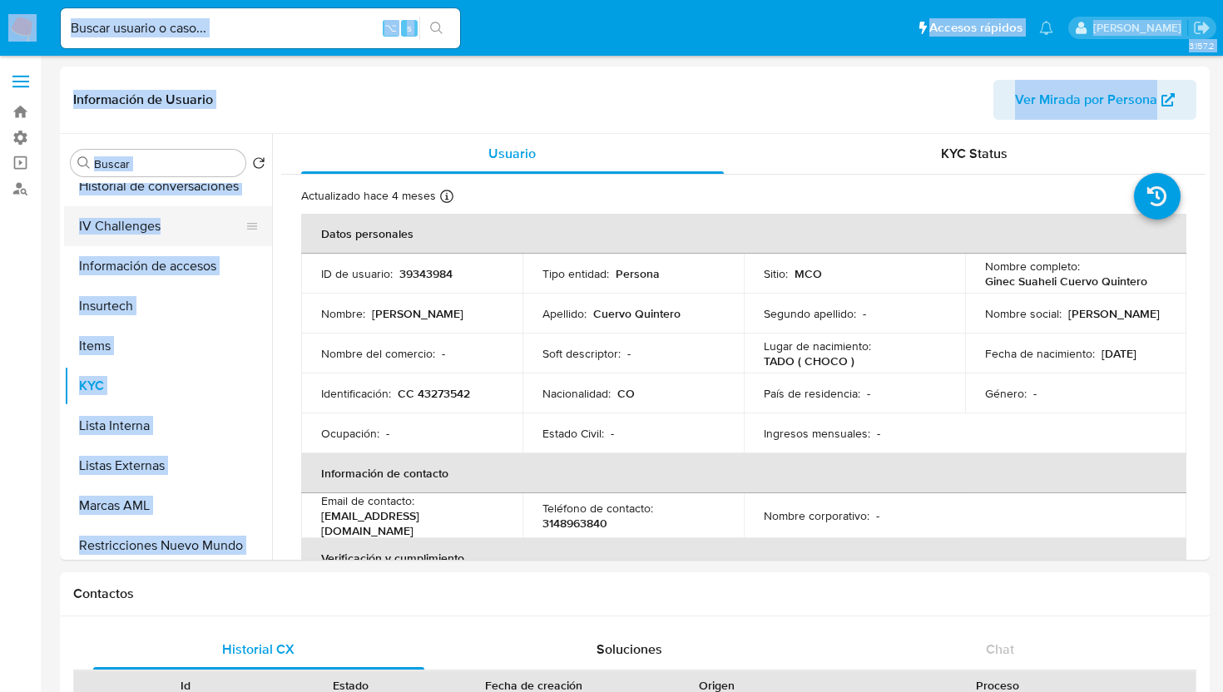
click at [140, 236] on button "IV Challenges" at bounding box center [161, 226] width 195 height 40
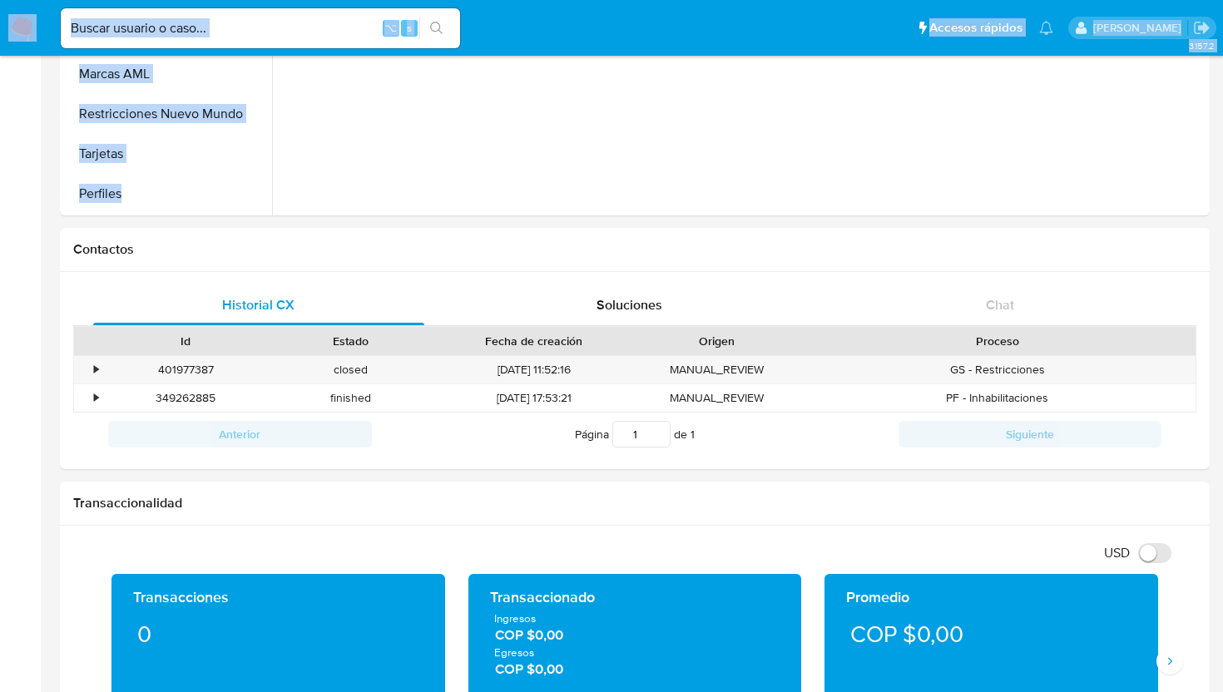
scroll to position [0, 0]
